Goal: Transaction & Acquisition: Purchase product/service

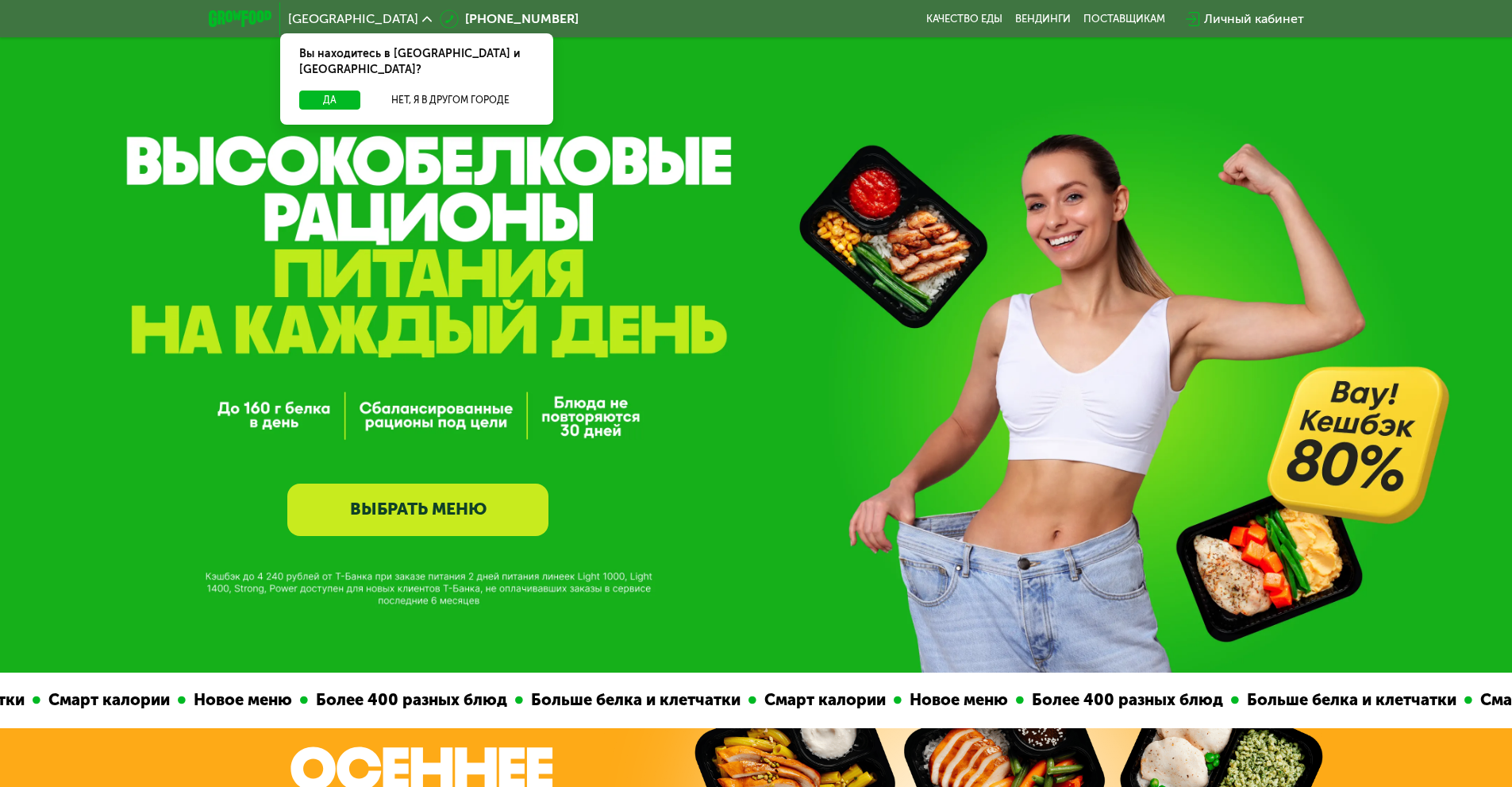
click at [491, 520] on link "ВЫБРАТЬ МЕНЮ" at bounding box center [418, 509] width 261 height 52
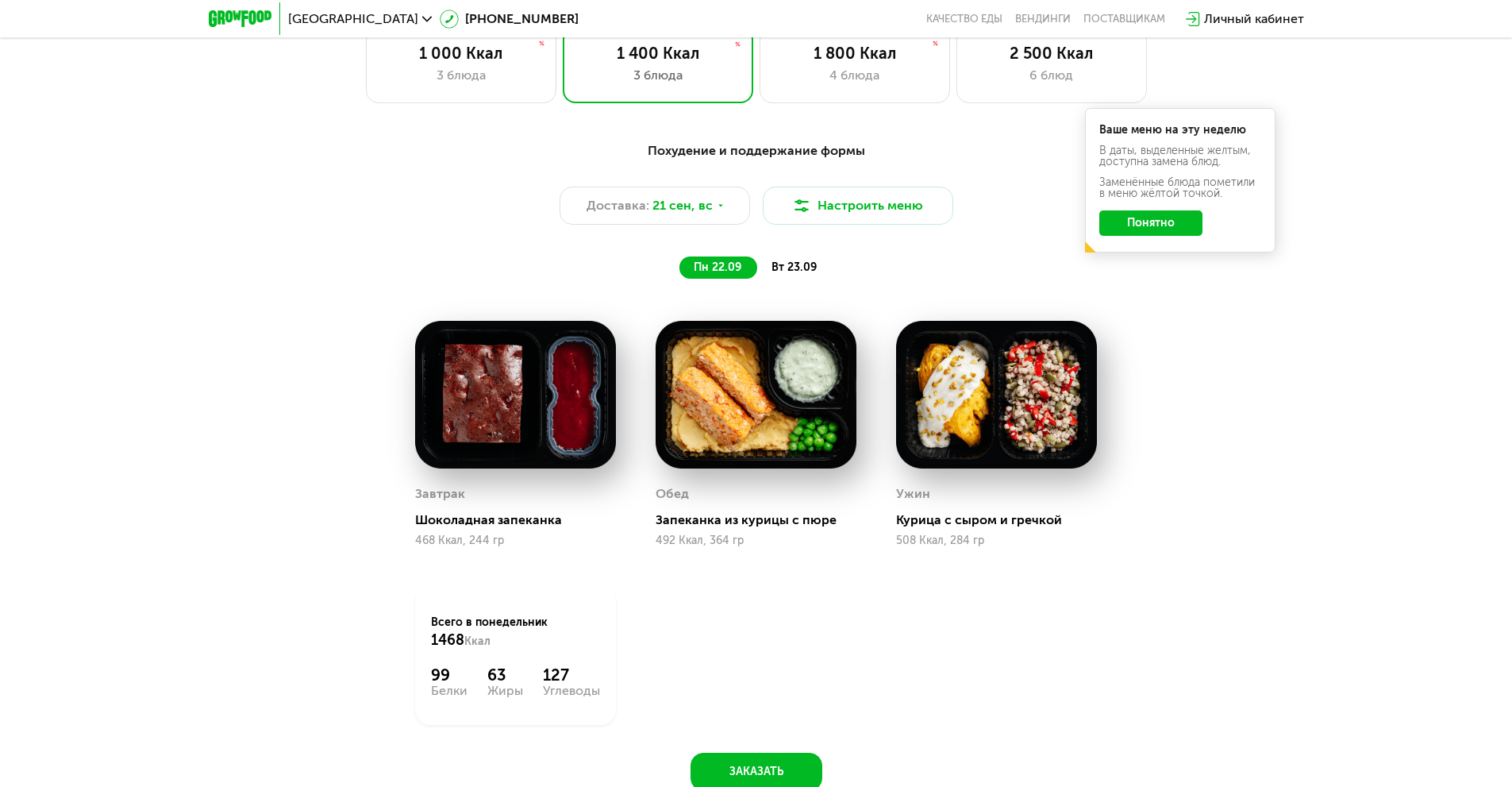
scroll to position [1369, 0]
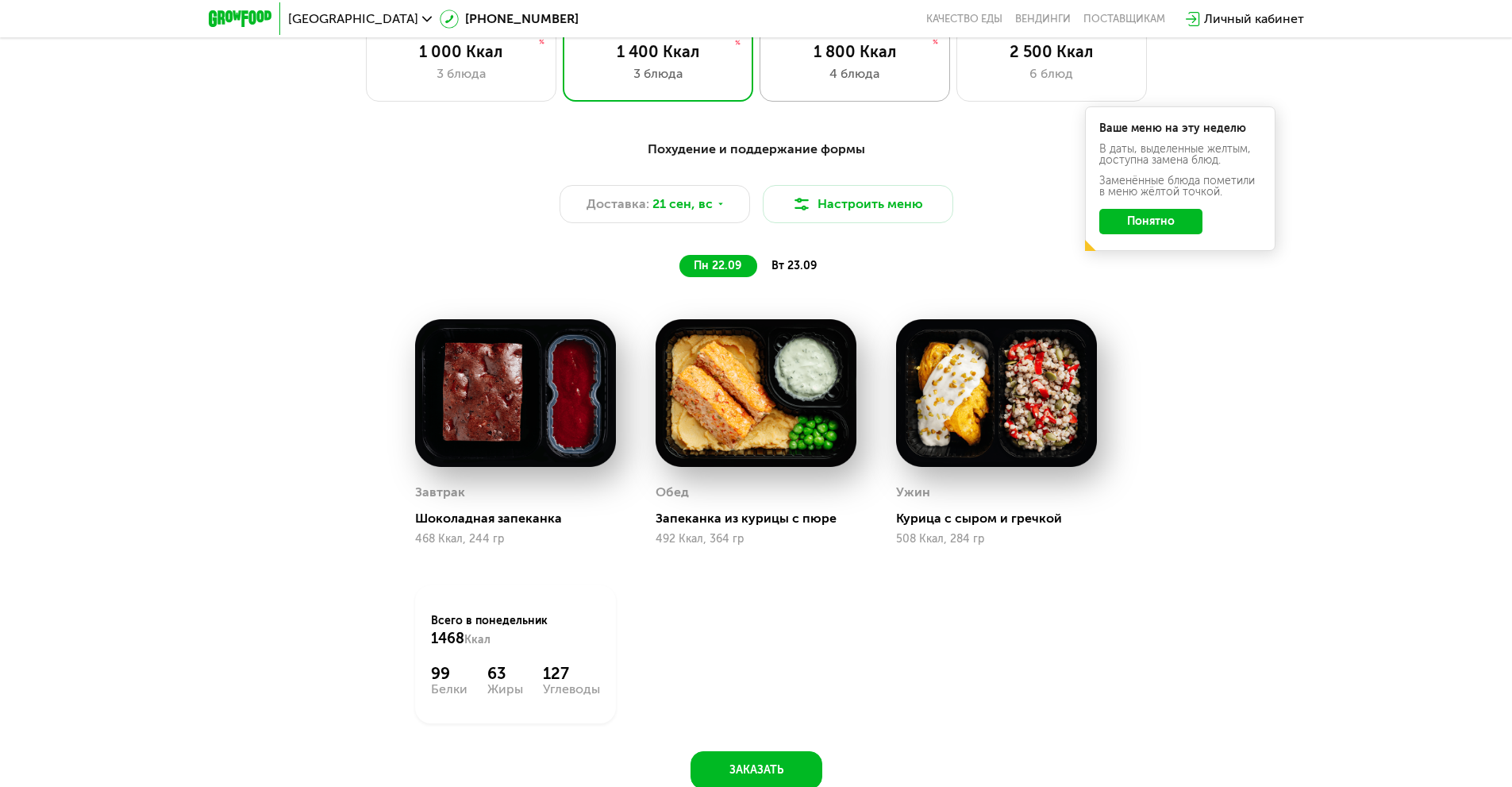
click at [839, 78] on div "4 блюда" at bounding box center [855, 74] width 157 height 19
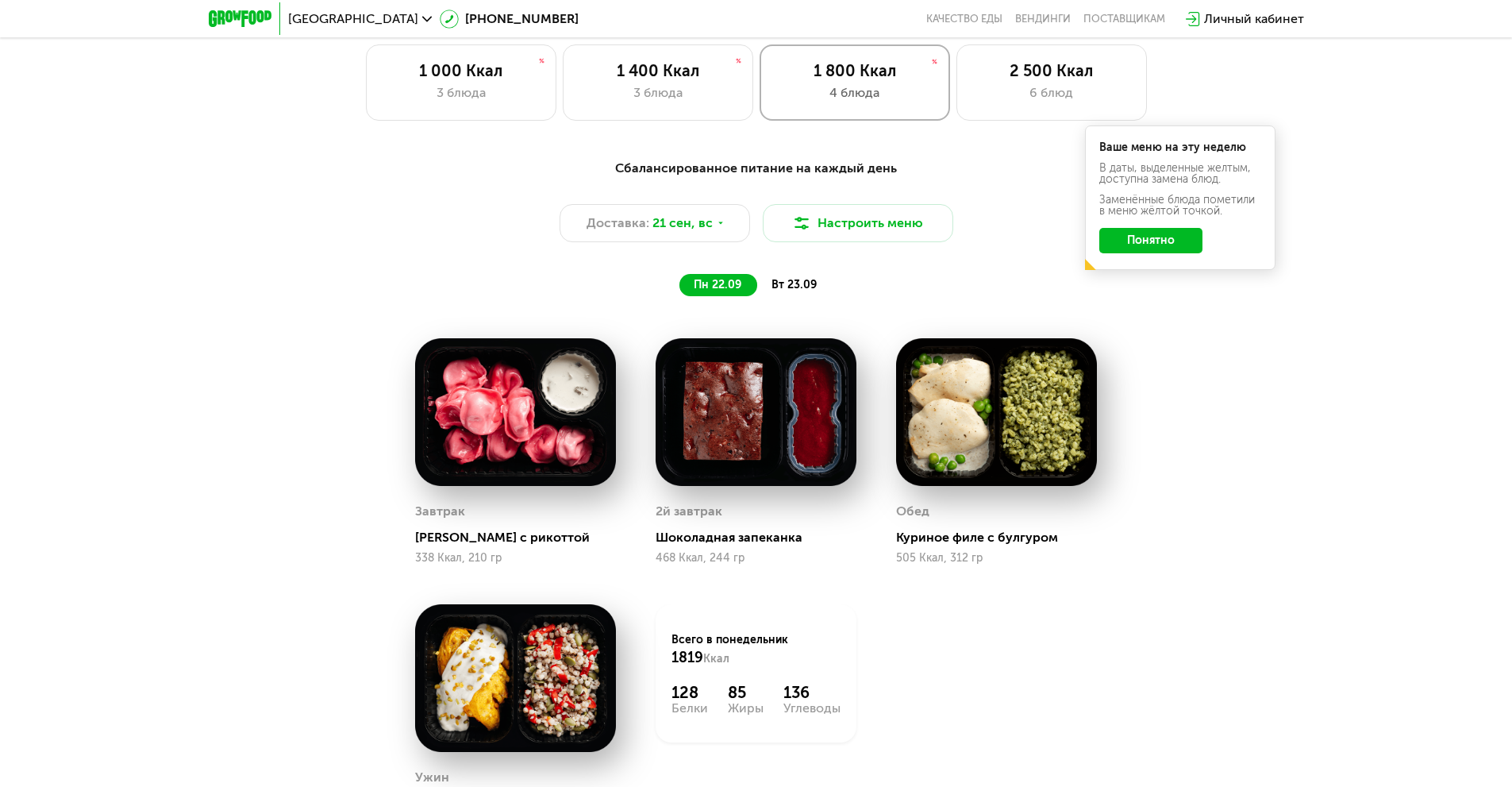
scroll to position [1342, 0]
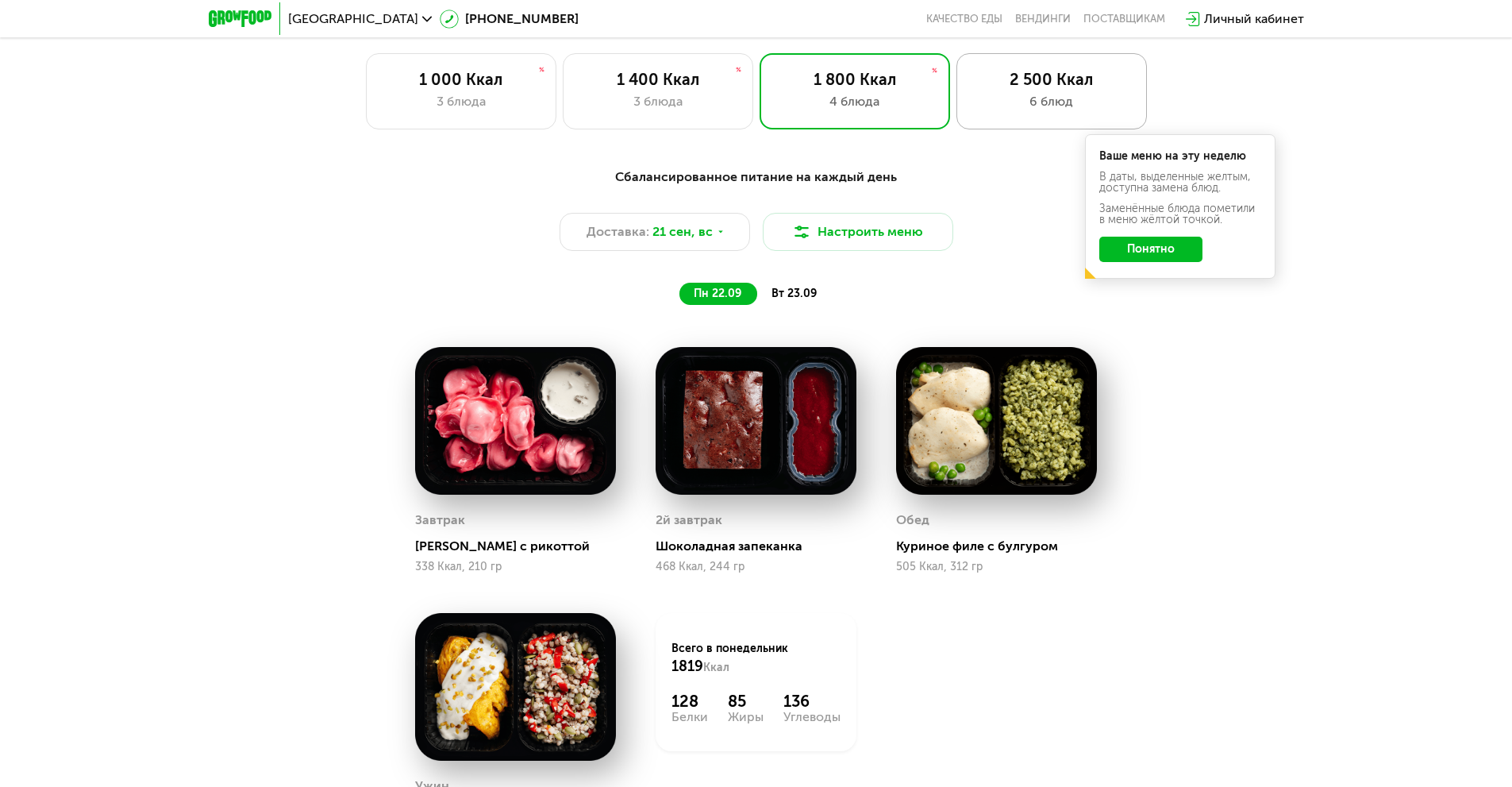
click at [1035, 88] on div "2 500 Ккал" at bounding box center [1051, 79] width 157 height 19
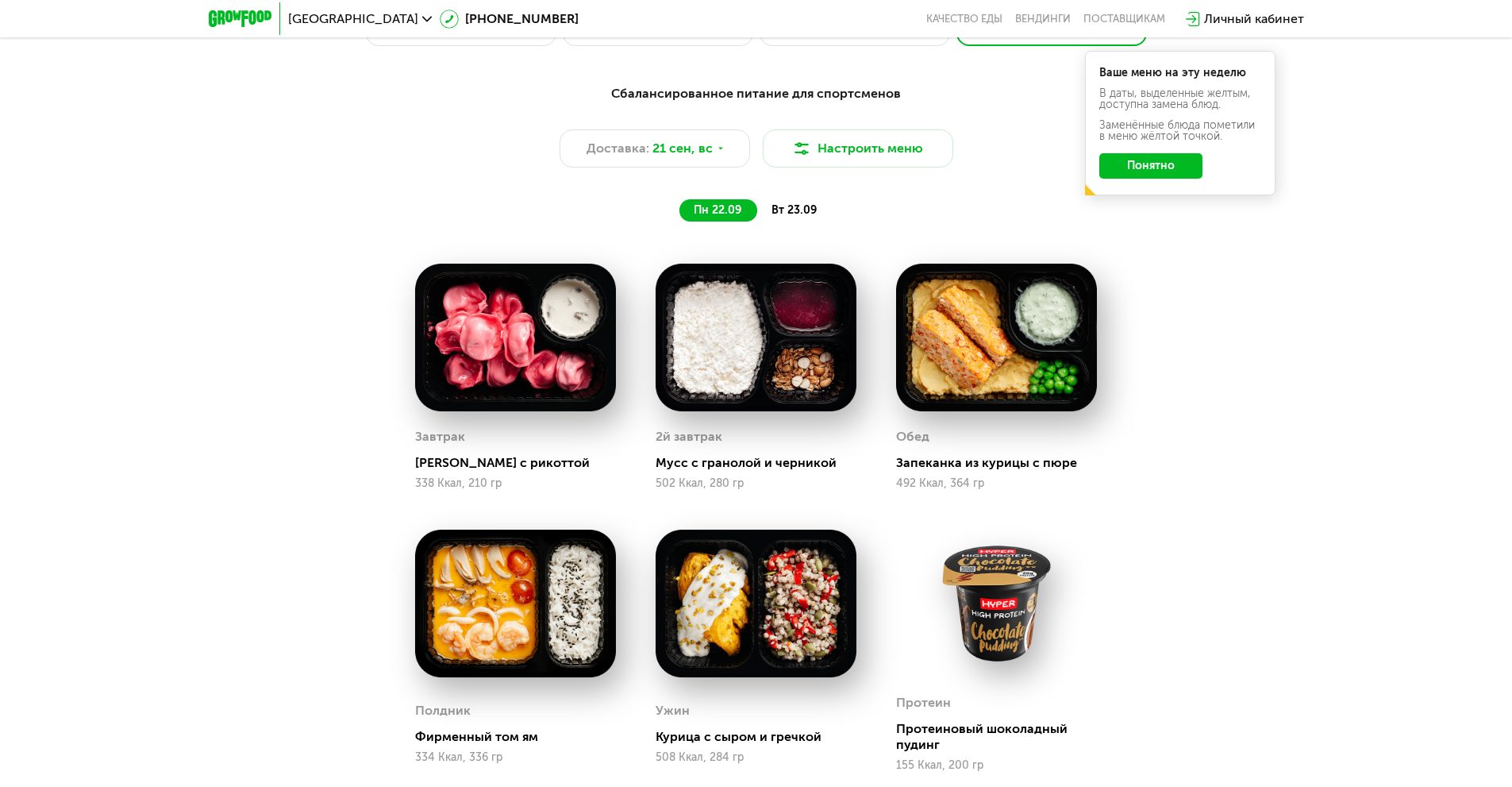
scroll to position [1424, 0]
click at [788, 200] on div "Сбалансированное питание для спортсменов Доставка: [DATE] Настроить меню пн 22.…" at bounding box center [756, 153] width 939 height 137
click at [789, 205] on div "вт 23.09" at bounding box center [794, 211] width 75 height 22
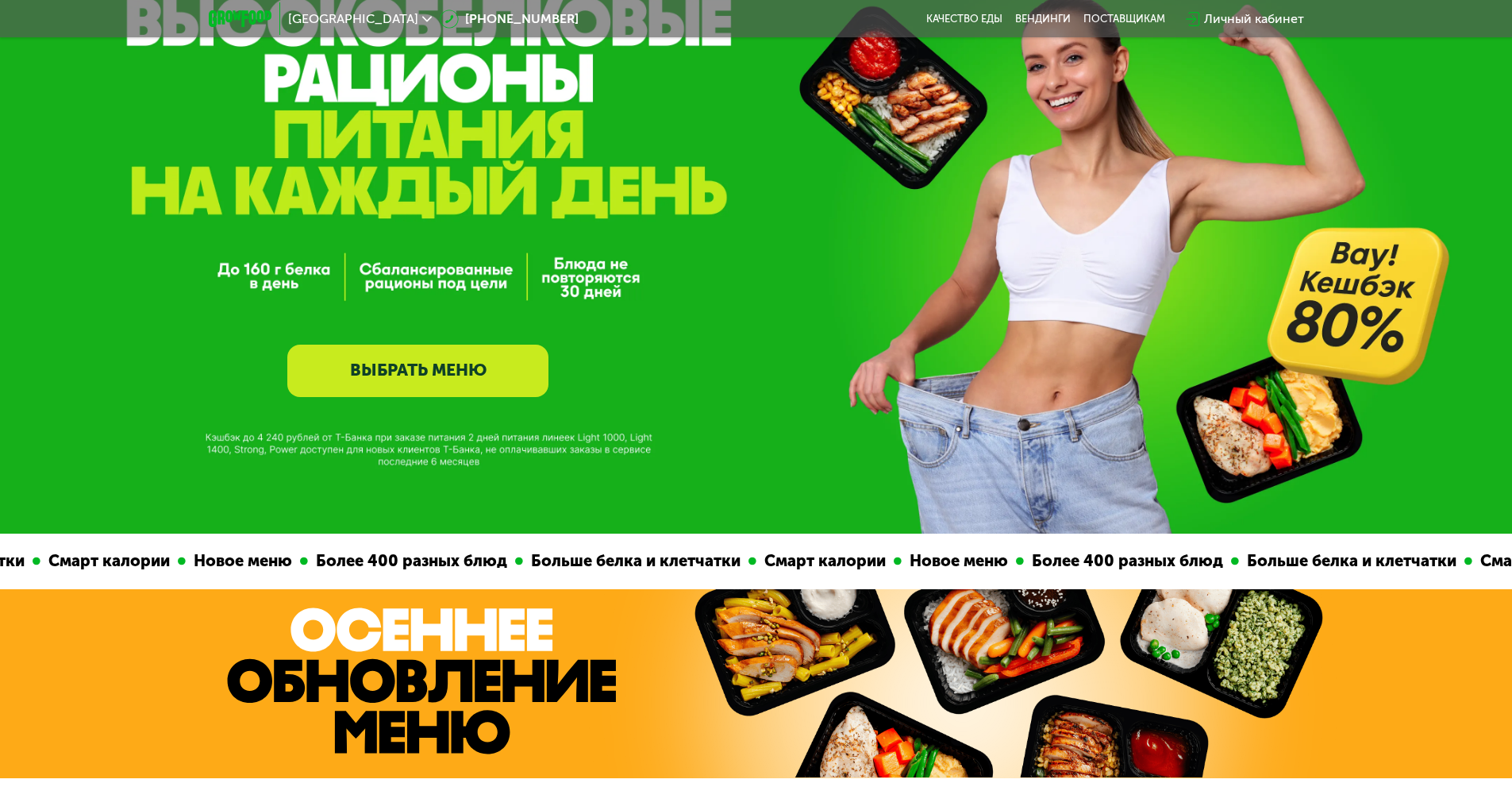
scroll to position [0, 0]
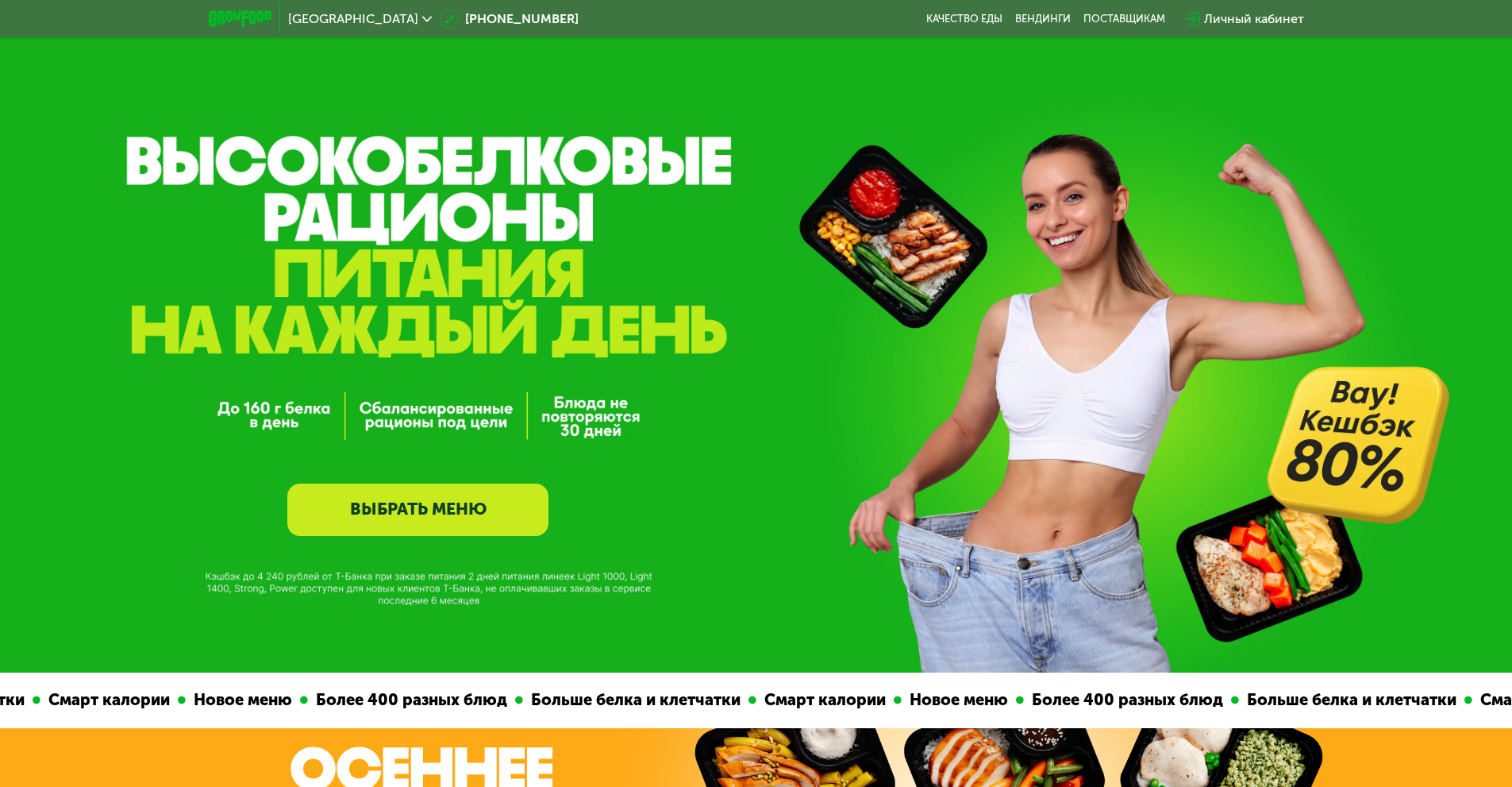
click at [404, 519] on link "ВЫБРАТЬ МЕНЮ" at bounding box center [418, 509] width 261 height 52
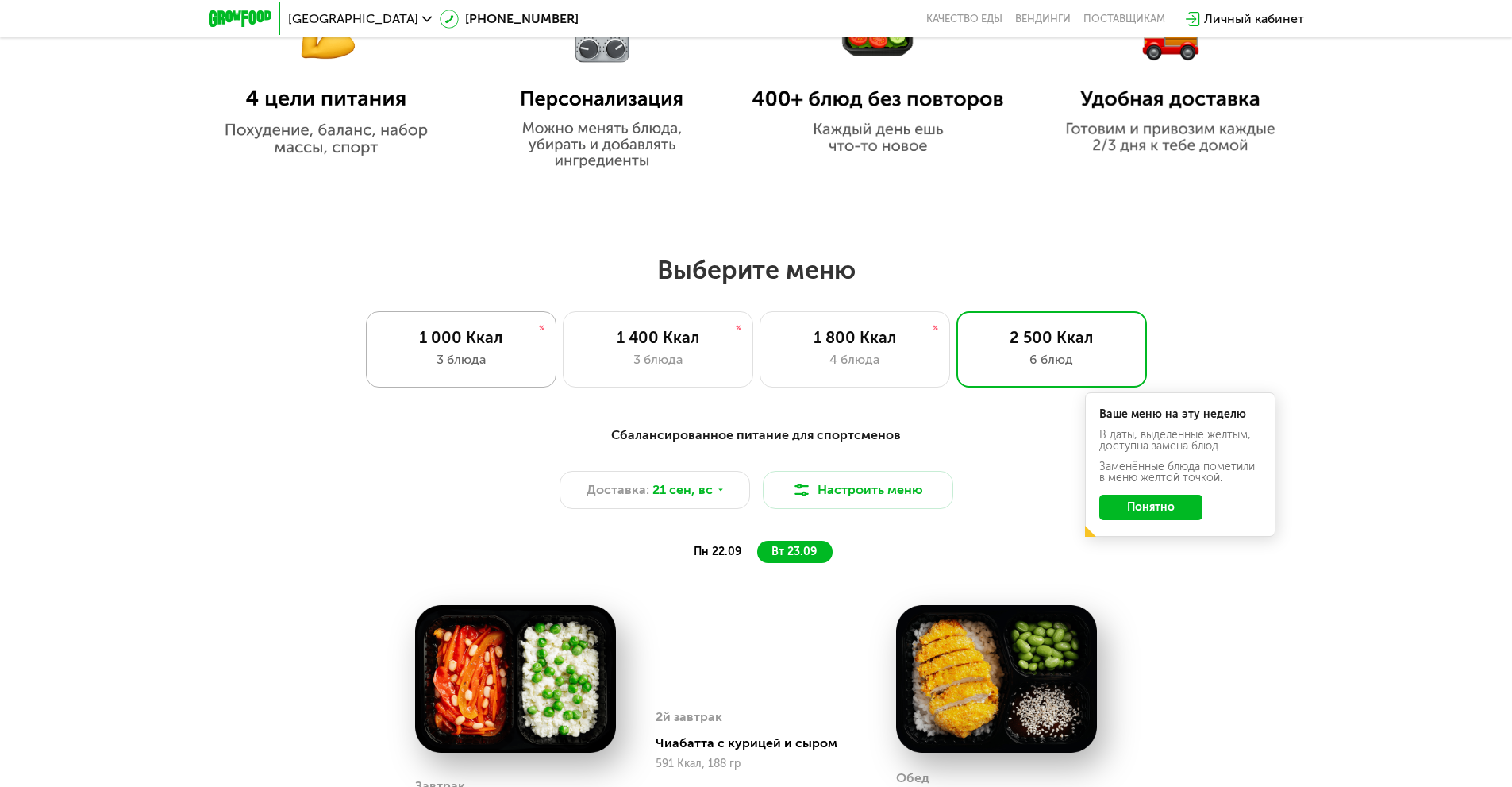
scroll to position [1084, 0]
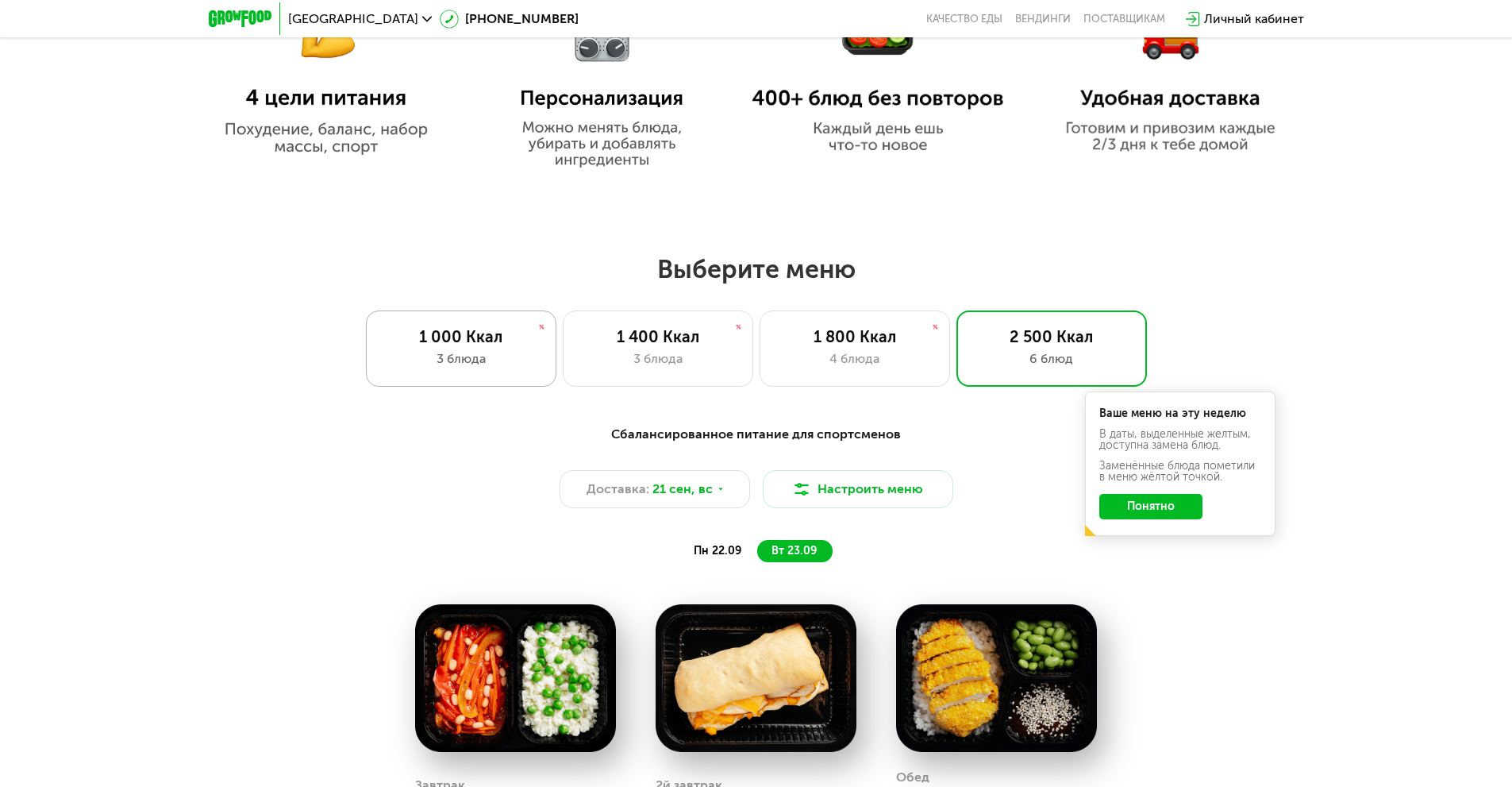
click at [488, 346] on div "1 000 Ккал" at bounding box center [461, 336] width 157 height 19
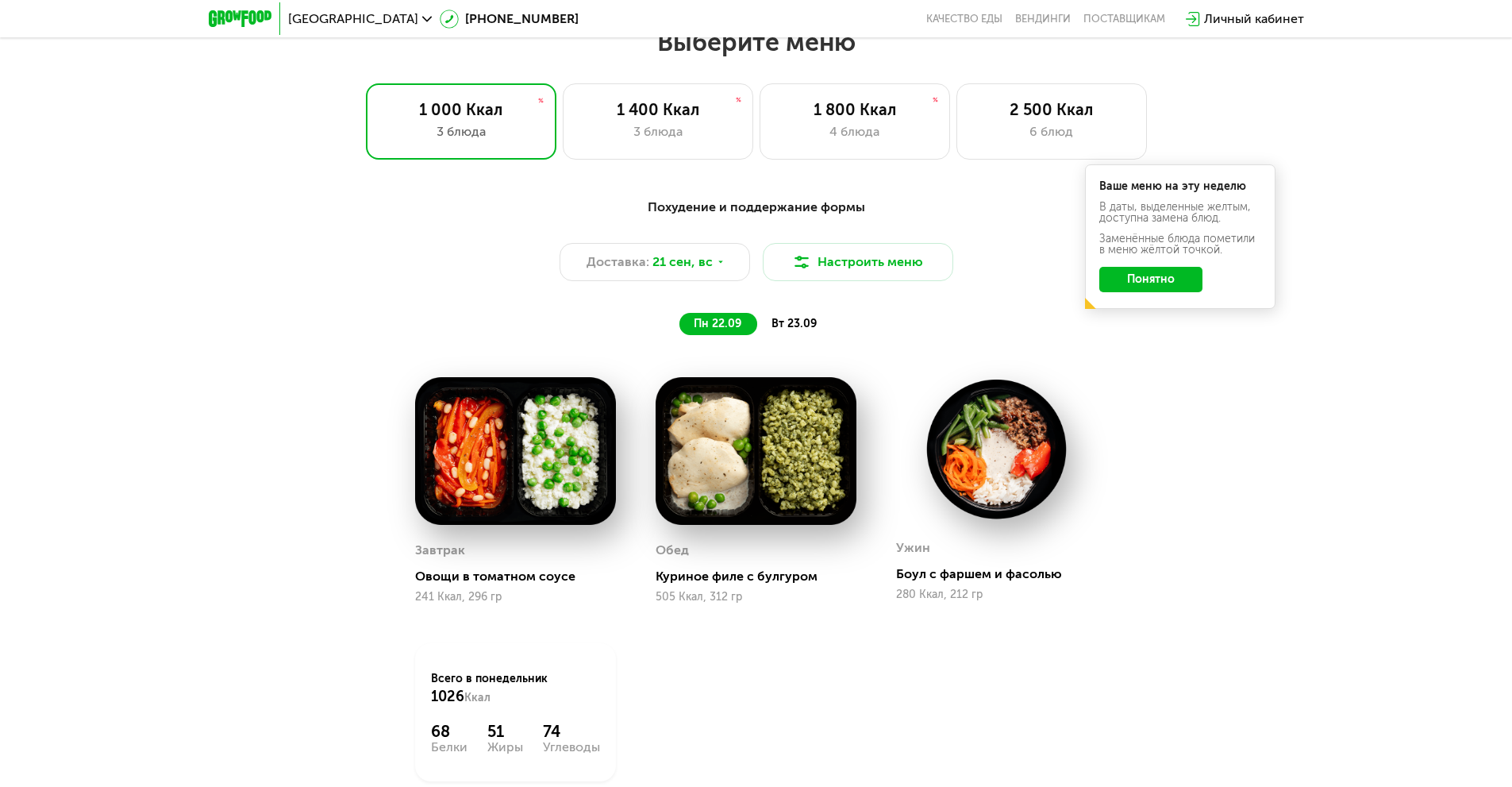
scroll to position [1329, 0]
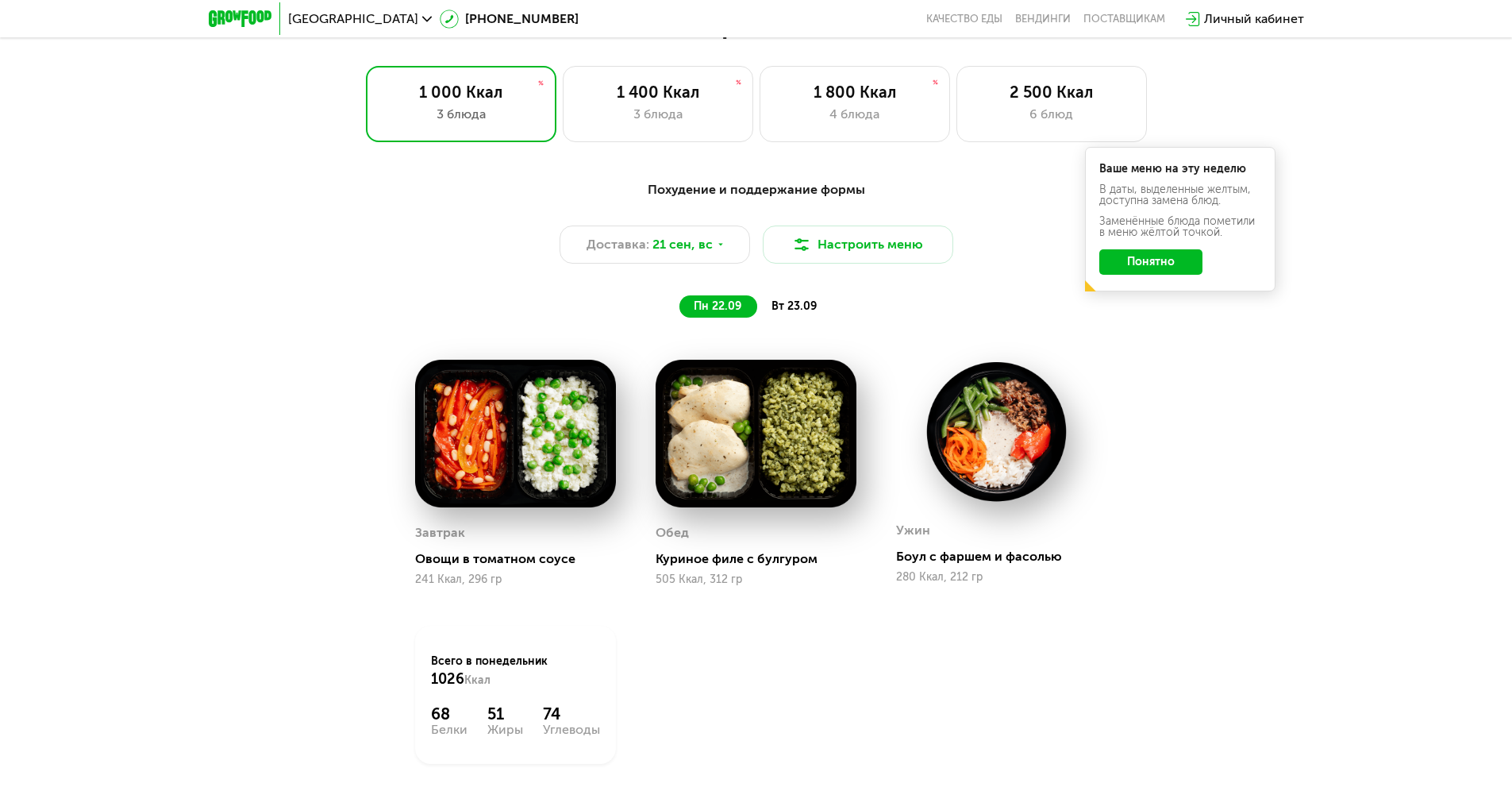
click at [799, 305] on span "вт 23.09" at bounding box center [794, 305] width 46 height 13
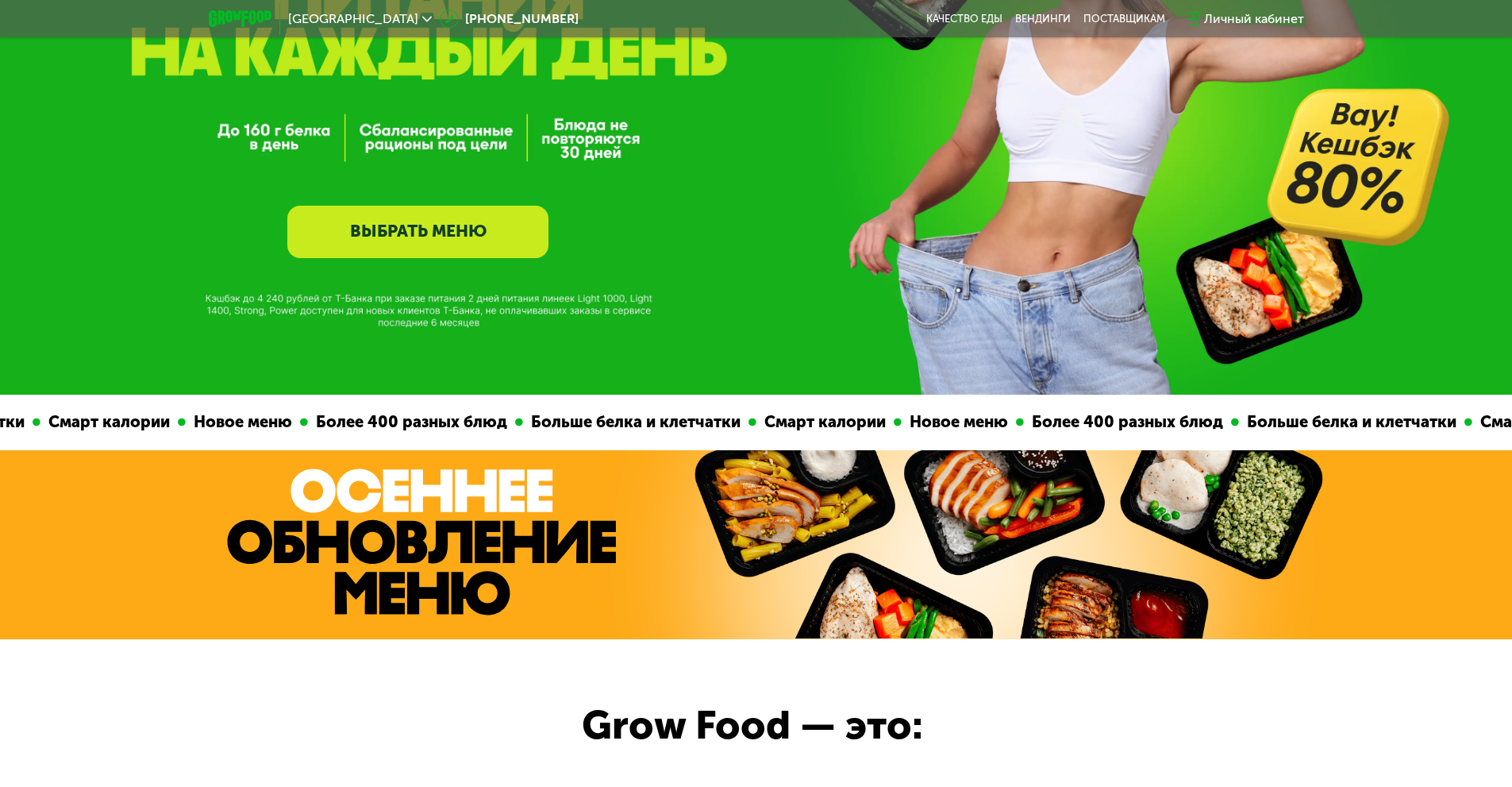
scroll to position [0, 0]
